Goal: Task Accomplishment & Management: Complete application form

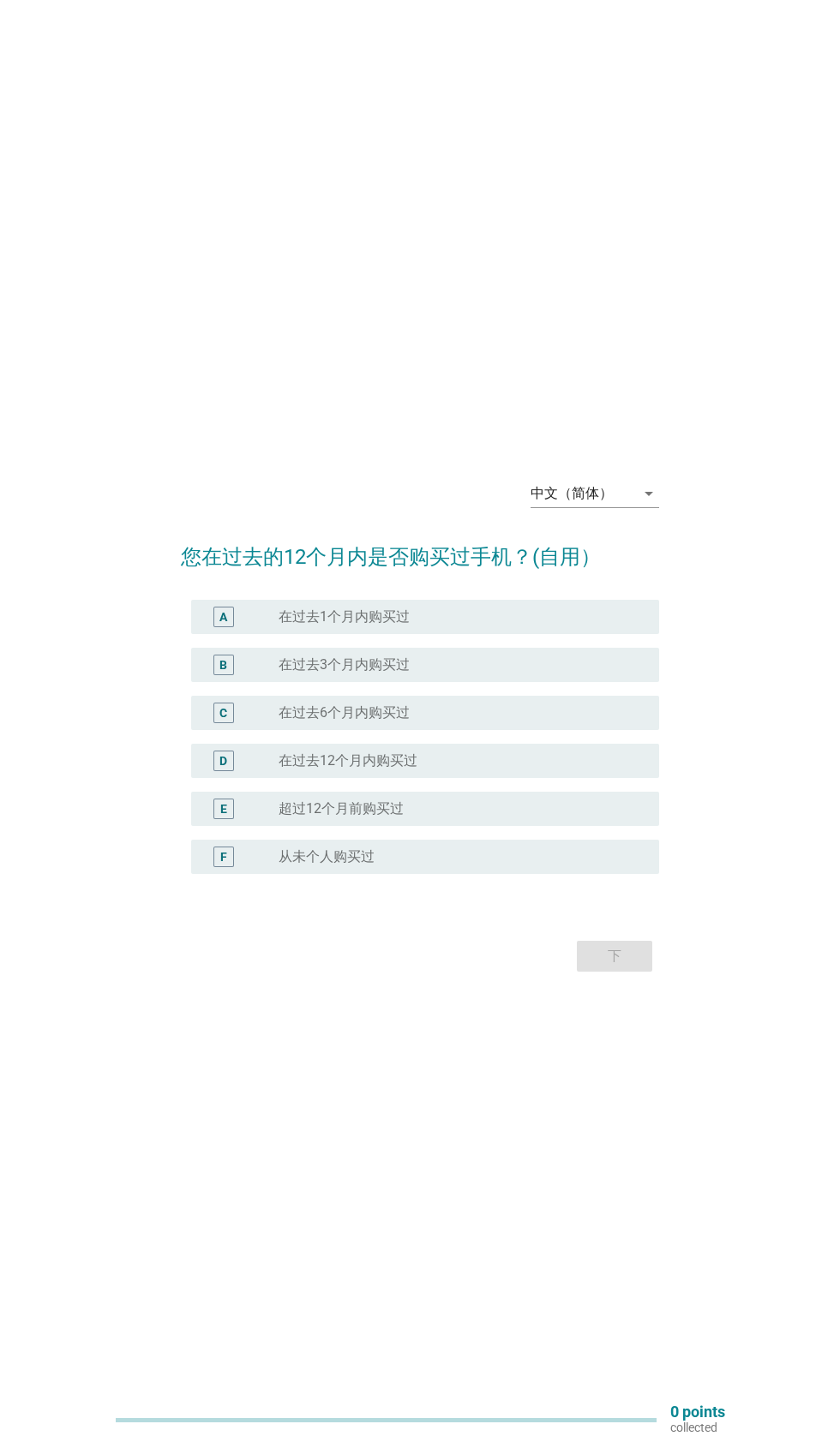
click at [645, 508] on div "中文（简体） arrow_drop_down" at bounding box center [594, 494] width 128 height 27
click at [623, 640] on div "Bahasa Melayu" at bounding box center [594, 633] width 101 height 21
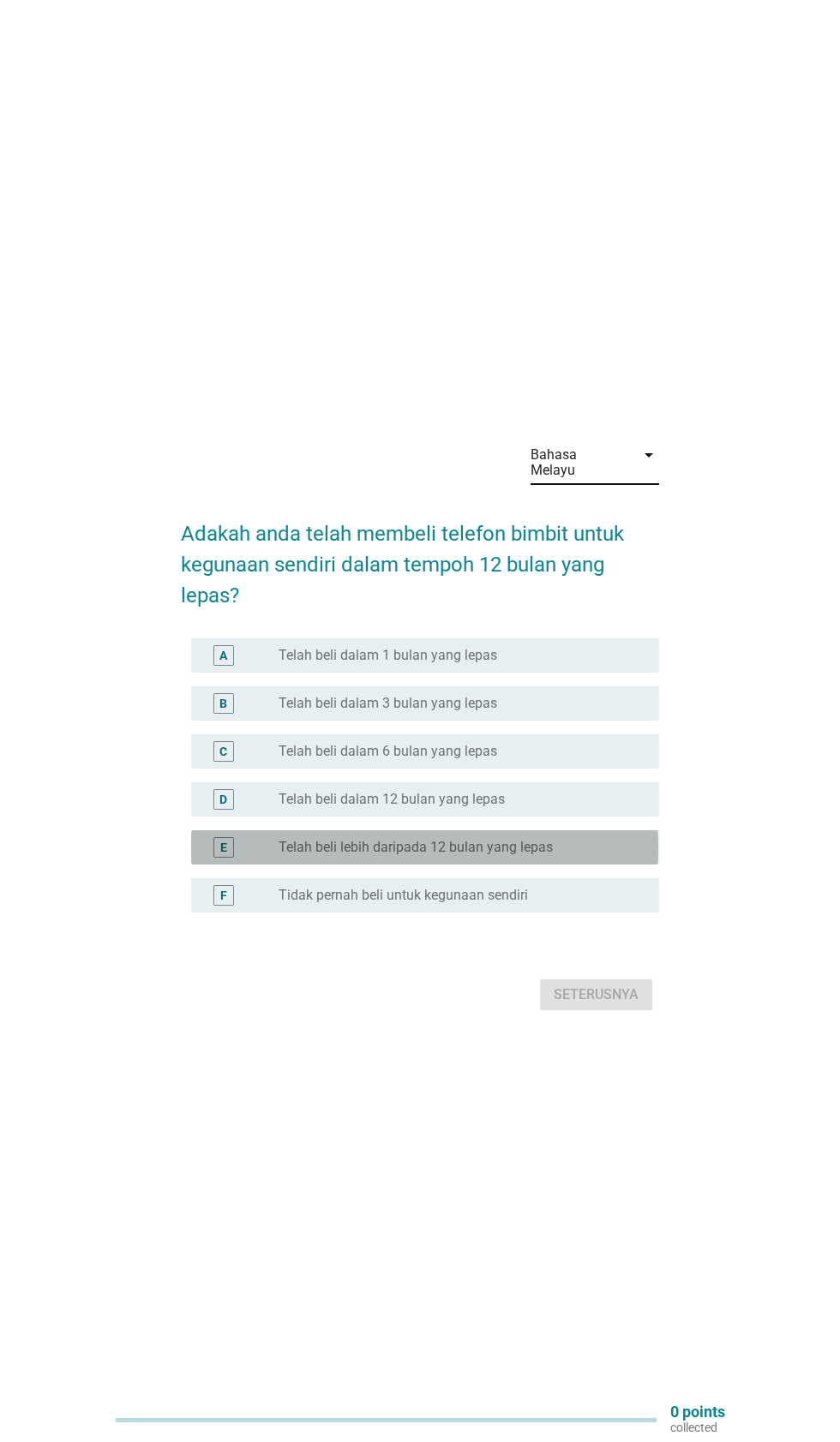
click at [227, 865] on div "E radio_button_unchecked Telah beli lebih daripada 12 bulan yang lepas" at bounding box center [424, 847] width 467 height 34
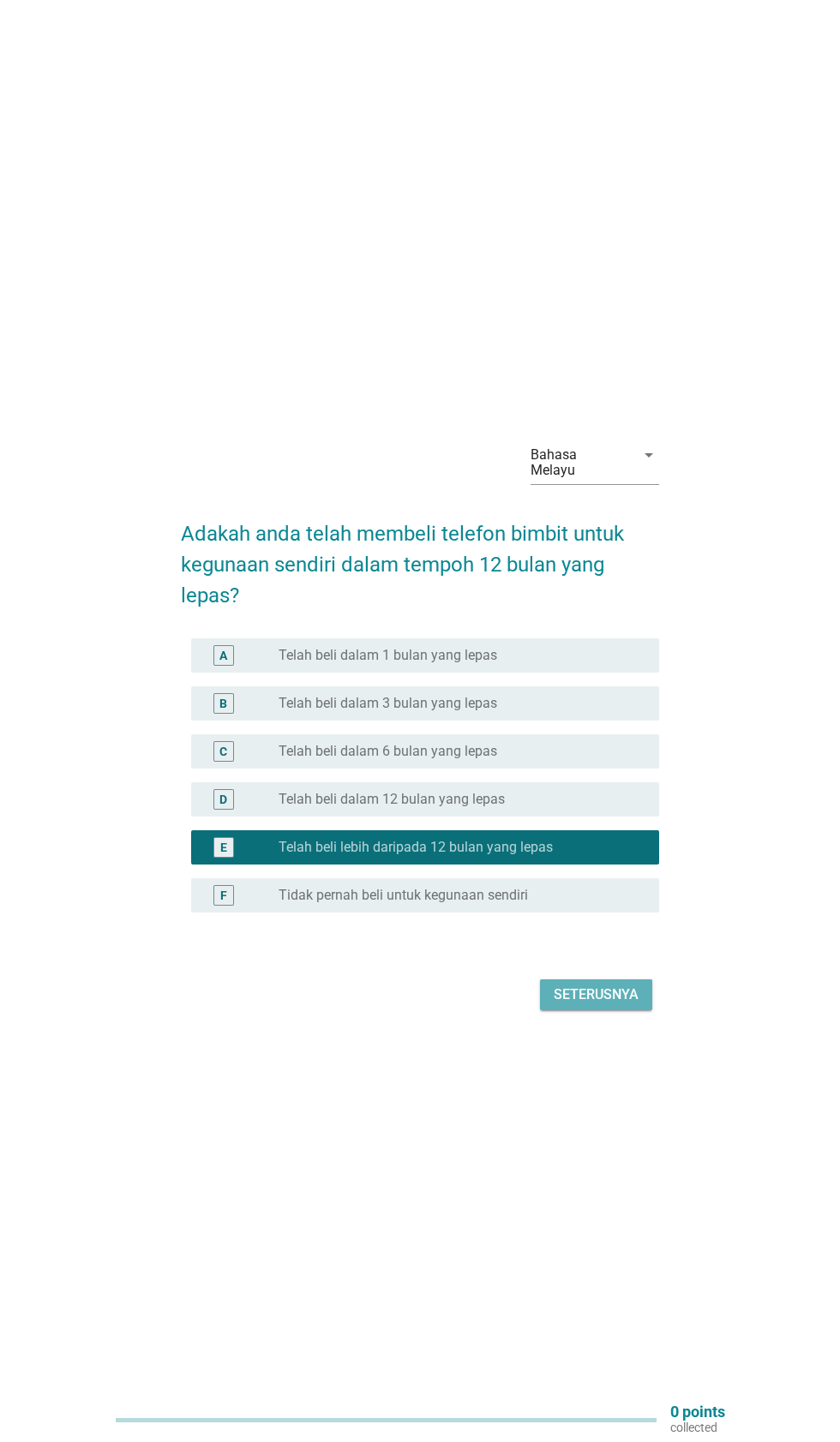
click at [626, 1005] on div "Seterusnya" at bounding box center [596, 994] width 85 height 21
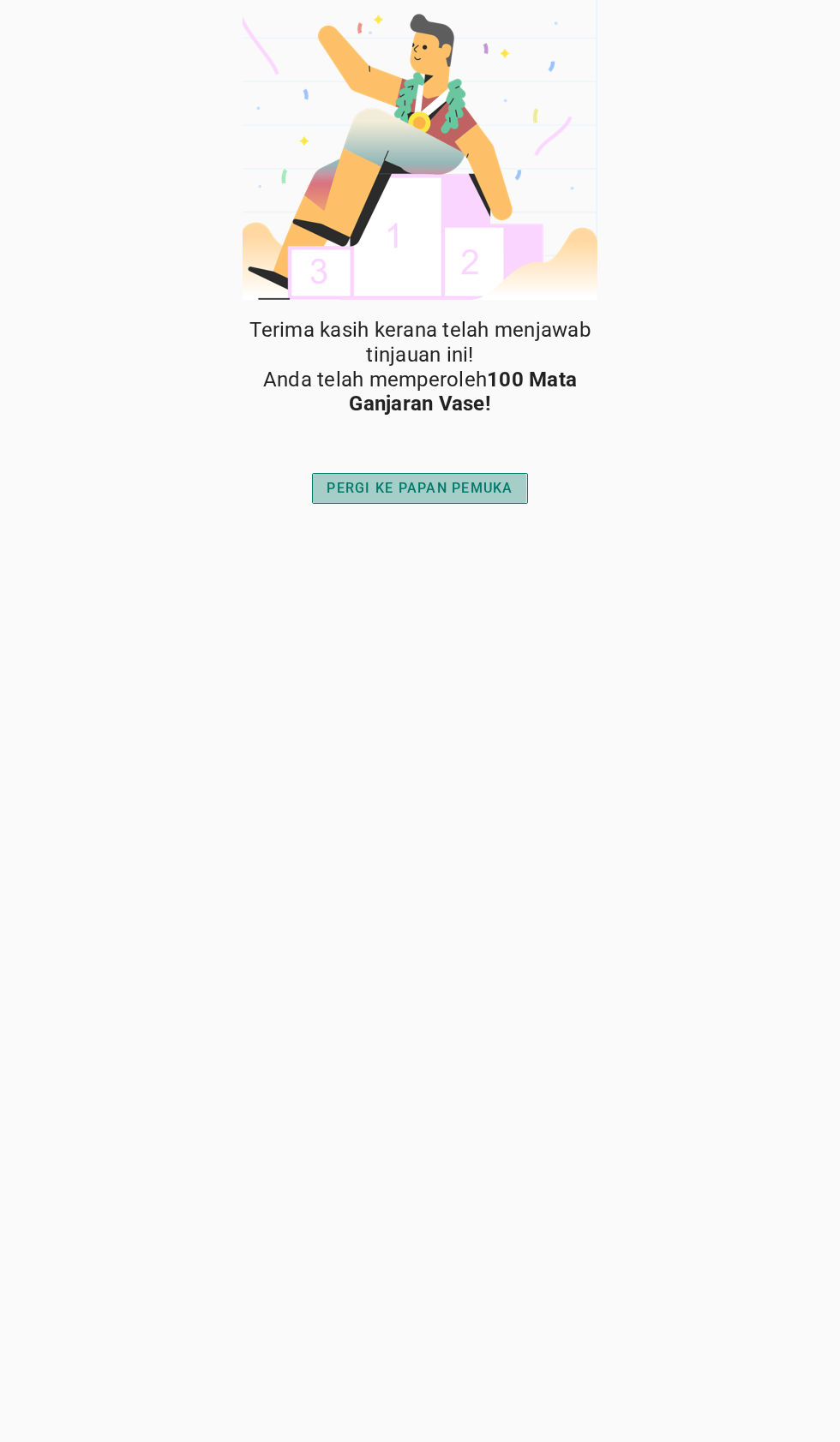
click at [373, 499] on button "PERGI KE PAPAN PEMUKA" at bounding box center [419, 488] width 215 height 30
